Goal: Transaction & Acquisition: Book appointment/travel/reservation

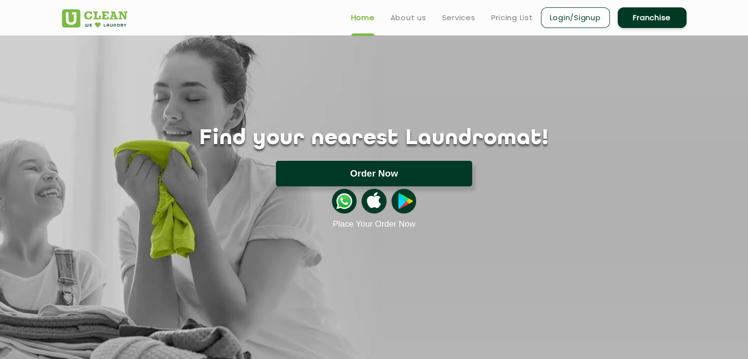
click at [395, 172] on button "Order Now" at bounding box center [374, 174] width 196 height 26
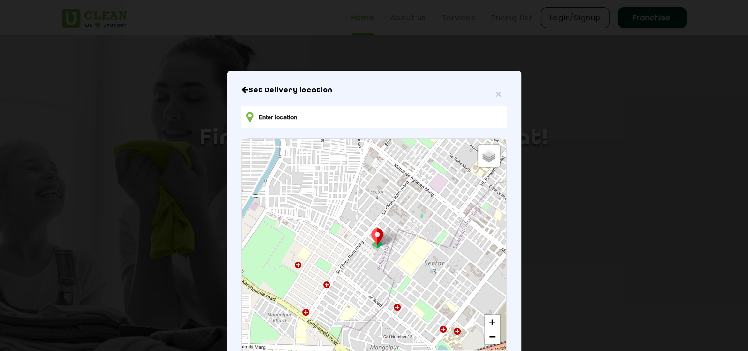
click at [323, 110] on input "text" at bounding box center [374, 117] width 265 height 22
click at [498, 94] on h6 "Set Delivery location" at bounding box center [374, 91] width 265 height 10
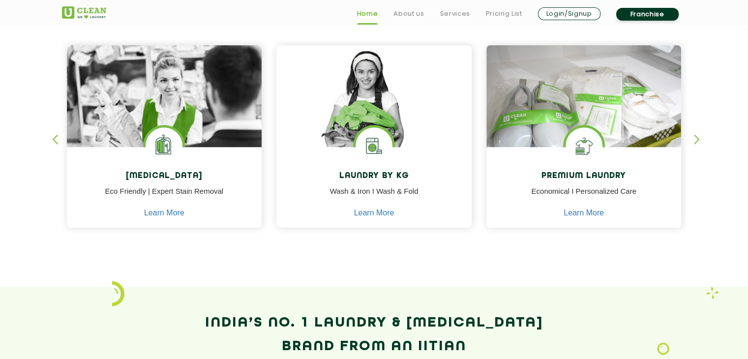
scroll to position [422, 0]
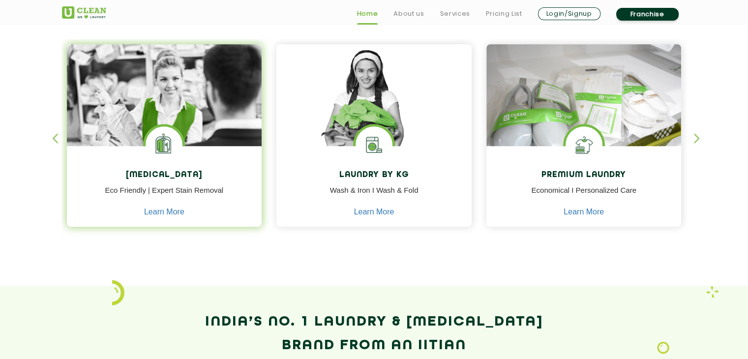
click at [208, 178] on h4 "[MEDICAL_DATA]" at bounding box center [164, 175] width 181 height 9
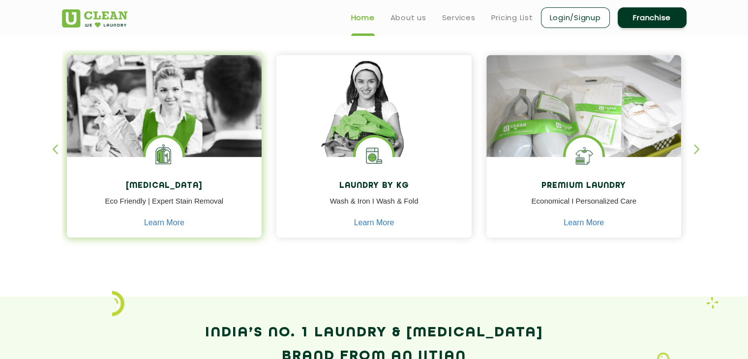
scroll to position [401, 0]
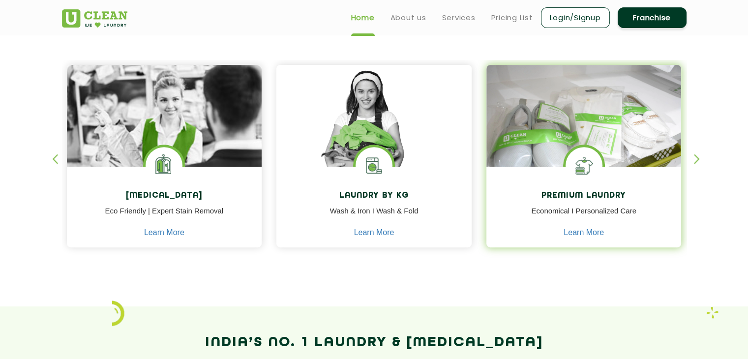
click at [602, 191] on h4 "Premium Laundry" at bounding box center [584, 195] width 181 height 9
click at [576, 233] on link "Learn More" at bounding box center [584, 232] width 40 height 9
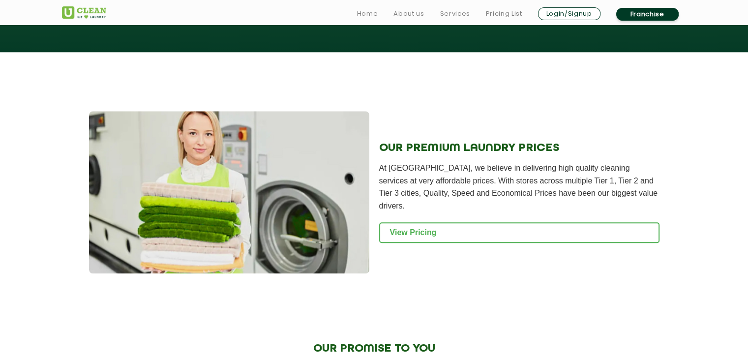
scroll to position [955, 0]
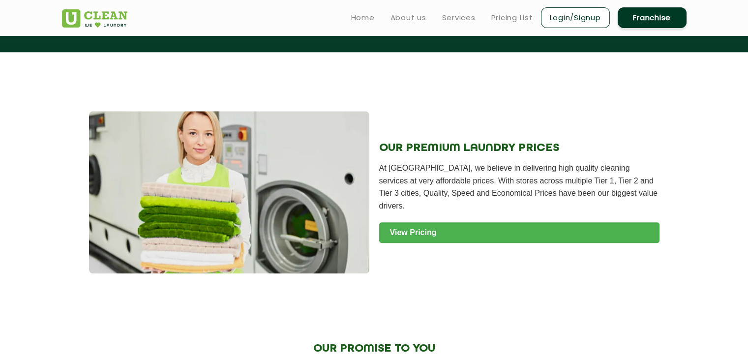
click at [467, 222] on link "View Pricing" at bounding box center [519, 232] width 280 height 21
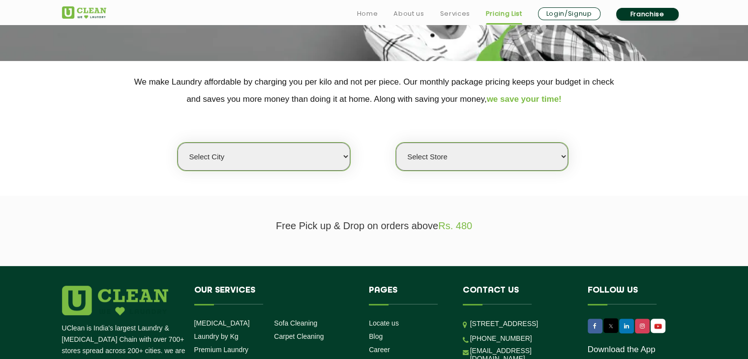
scroll to position [167, 0]
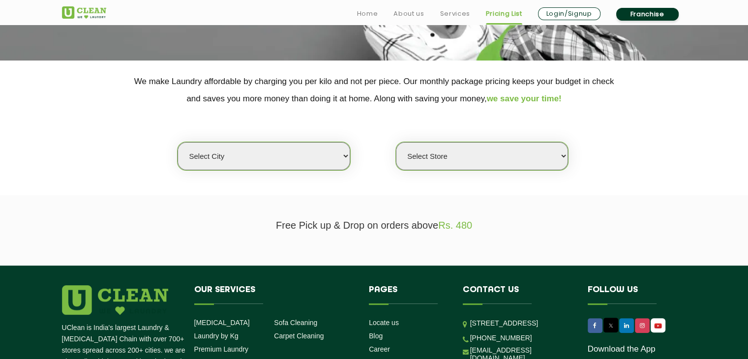
click at [333, 158] on select "Select city [GEOGRAPHIC_DATA] [GEOGRAPHIC_DATA] [GEOGRAPHIC_DATA] [GEOGRAPHIC_D…" at bounding box center [264, 156] width 172 height 28
click at [415, 156] on select "Select Store" at bounding box center [482, 156] width 172 height 28
click at [404, 127] on div "Select city [GEOGRAPHIC_DATA] [GEOGRAPHIC_DATA] [GEOGRAPHIC_DATA] [GEOGRAPHIC_D…" at bounding box center [374, 138] width 639 height 63
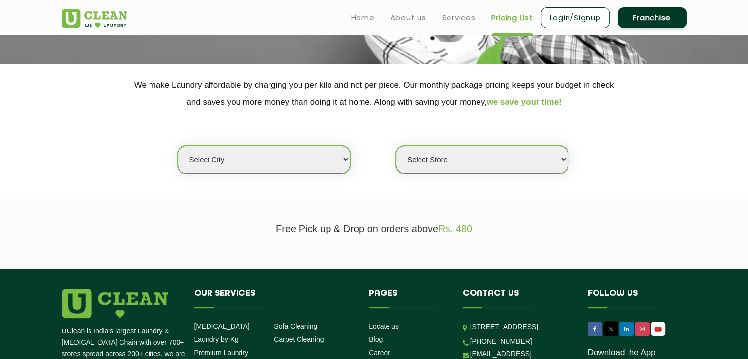
scroll to position [0, 0]
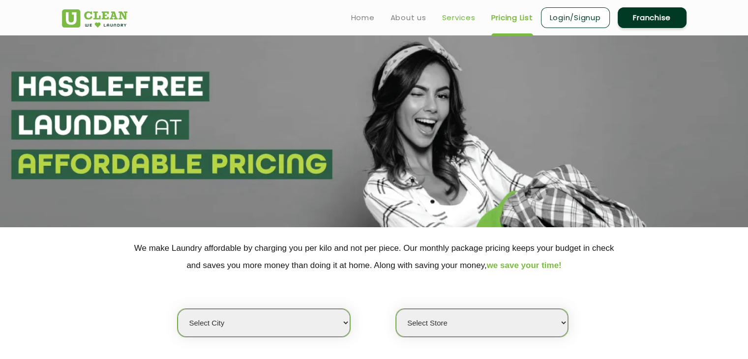
click at [452, 18] on link "Services" at bounding box center [458, 18] width 33 height 12
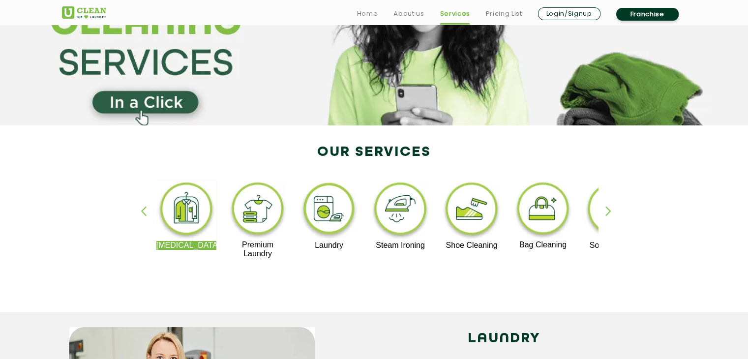
scroll to position [102, 0]
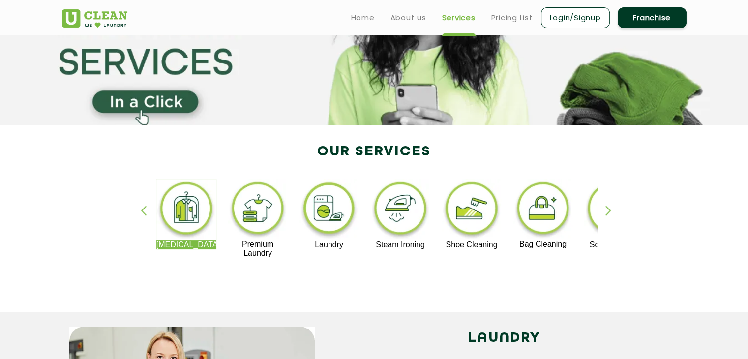
click at [267, 209] on img at bounding box center [258, 210] width 61 height 61
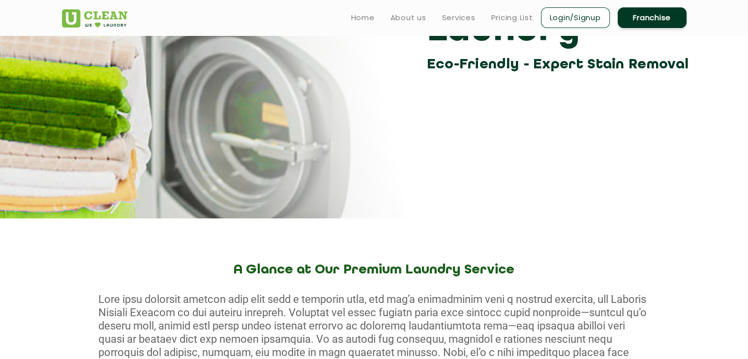
scroll to position [85, 0]
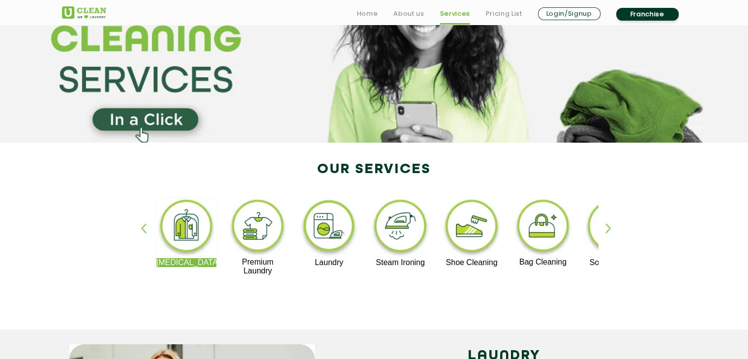
scroll to position [102, 0]
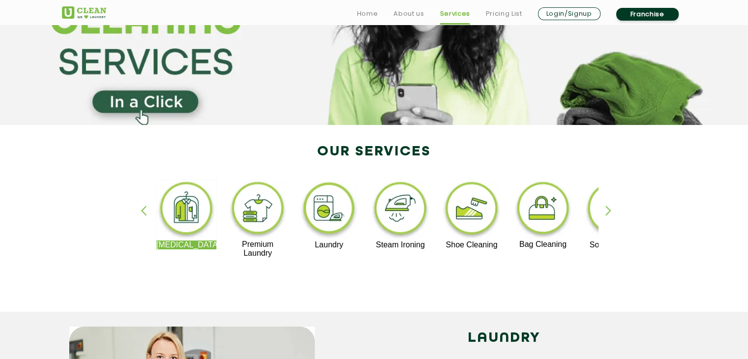
click at [409, 211] on img at bounding box center [400, 210] width 61 height 61
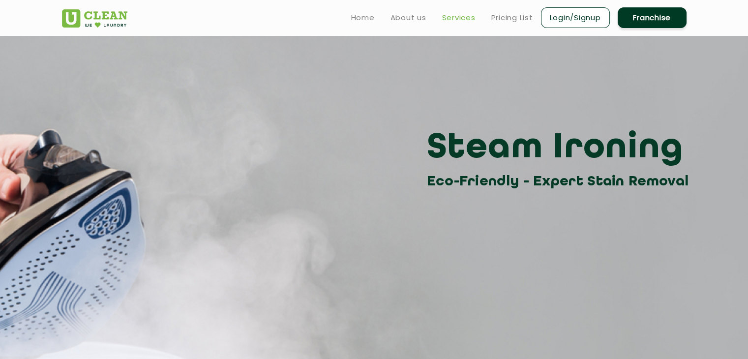
click at [458, 15] on link "Services" at bounding box center [458, 18] width 33 height 12
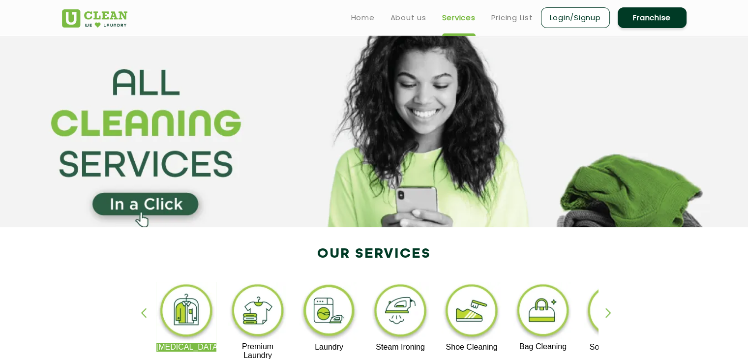
click at [478, 298] on img at bounding box center [472, 312] width 61 height 61
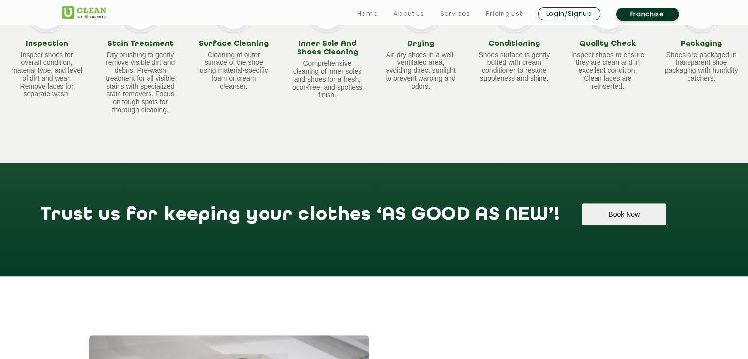
scroll to position [693, 0]
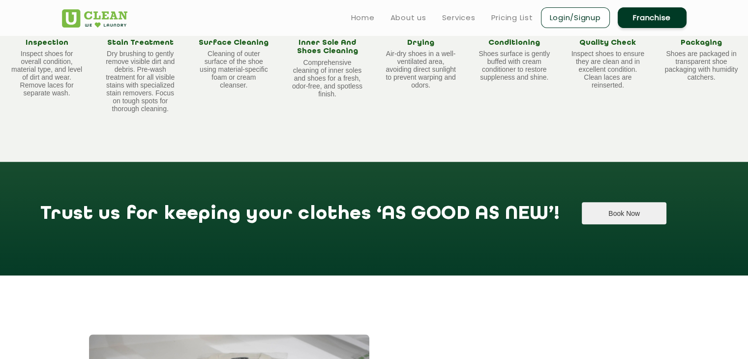
click at [582, 217] on button "Book Now" at bounding box center [624, 213] width 84 height 22
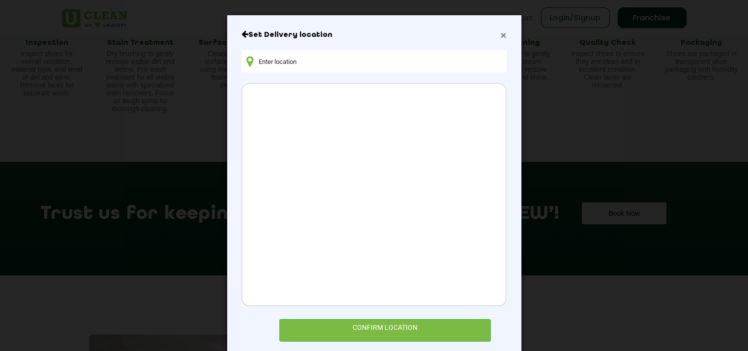
click at [500, 40] on span "×" at bounding box center [503, 35] width 6 height 11
